Goal: Navigation & Orientation: Go to known website

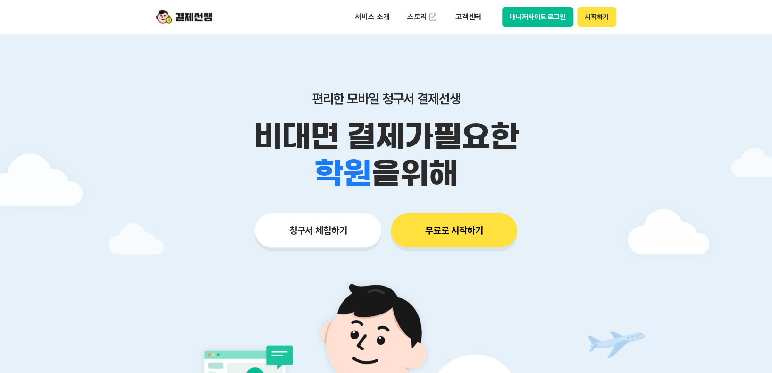
click at [538, 16] on button "매니저사이트 로그인" at bounding box center [537, 17] width 71 height 20
click at [542, 1] on div "서비스 소개 스토리 고객센터 매니저사이트 로그인 시작하기" at bounding box center [385, 17] width 483 height 34
click at [543, 21] on button "매니저사이트 로그인" at bounding box center [537, 17] width 71 height 20
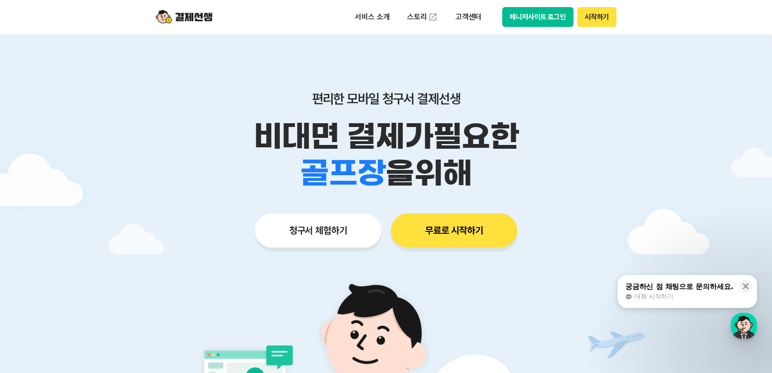
click at [517, 14] on button "매니저사이트 로그인" at bounding box center [537, 17] width 71 height 20
